Goal: Transaction & Acquisition: Purchase product/service

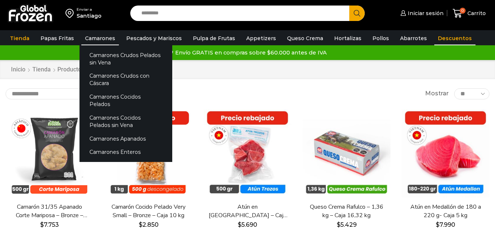
click at [109, 38] on link "Camarones" at bounding box center [100, 38] width 38 height 14
click at [112, 73] on link "Camarones Crudos con Cáscara" at bounding box center [126, 79] width 93 height 21
click at [112, 74] on link "Camarones Crudos con Cáscara" at bounding box center [126, 79] width 93 height 21
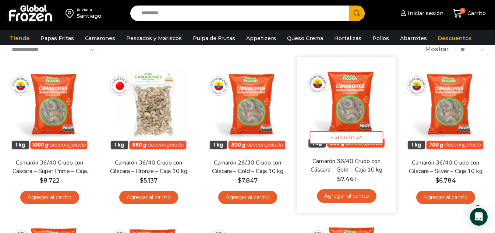
scroll to position [74, 0]
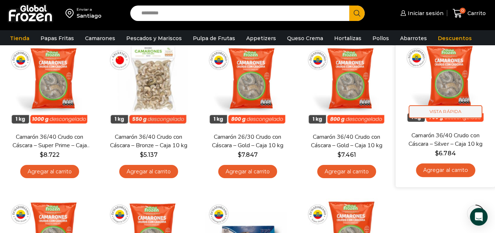
click at [451, 115] on span "Vista Rápida" at bounding box center [446, 111] width 74 height 13
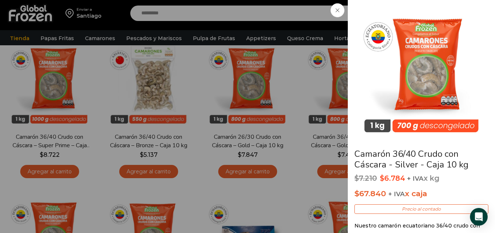
click at [336, 13] on span at bounding box center [338, 10] width 14 height 14
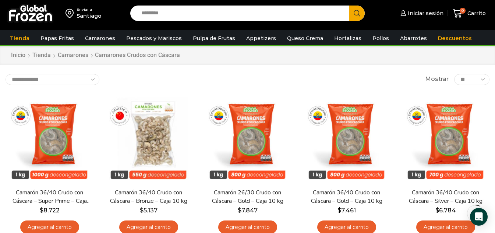
scroll to position [0, 0]
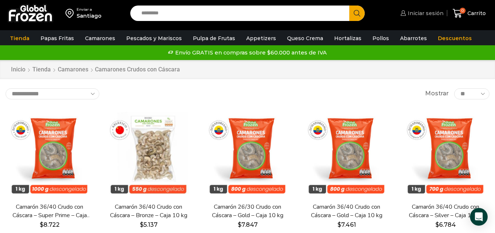
click at [433, 13] on span "Iniciar sesión" at bounding box center [425, 13] width 38 height 7
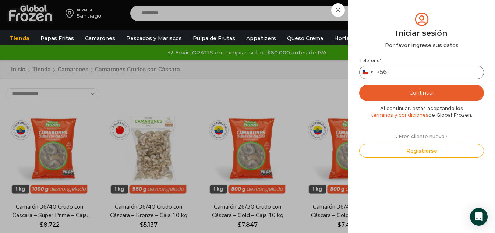
click at [426, 75] on input "Teléfono *" at bounding box center [422, 73] width 125 height 14
type input "*********"
click at [429, 94] on button "Continuar" at bounding box center [422, 93] width 125 height 17
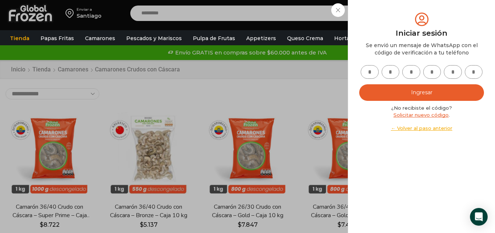
click at [368, 74] on input "text" at bounding box center [370, 72] width 18 height 14
type input "*"
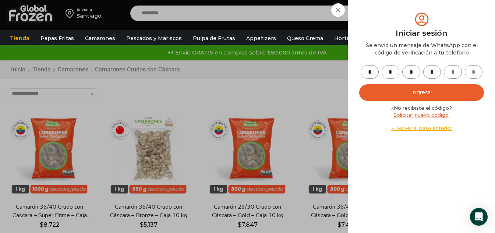
type input "*"
click at [384, 94] on button "Ingresar" at bounding box center [422, 92] width 125 height 17
click at [385, 98] on button "Ingresar" at bounding box center [422, 92] width 125 height 17
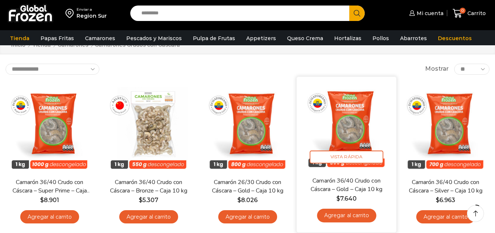
scroll to position [37, 0]
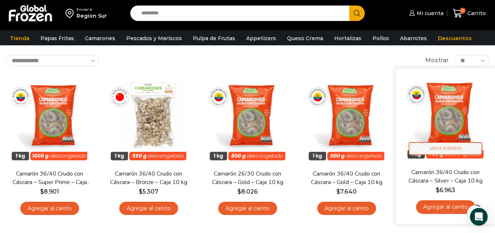
click at [441, 146] on span "Vista Rápida" at bounding box center [446, 148] width 74 height 13
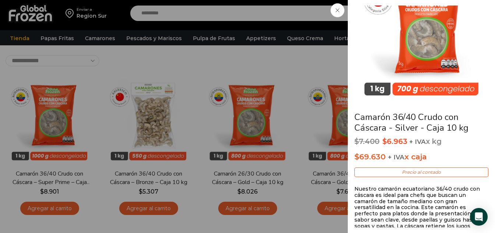
click at [332, 10] on span at bounding box center [338, 10] width 14 height 14
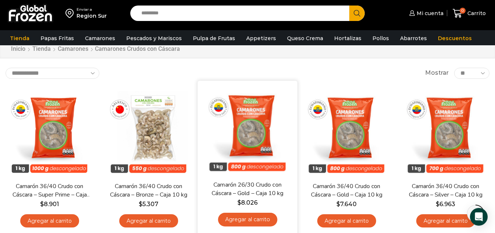
scroll to position [0, 0]
